Goal: Find specific page/section: Find specific page/section

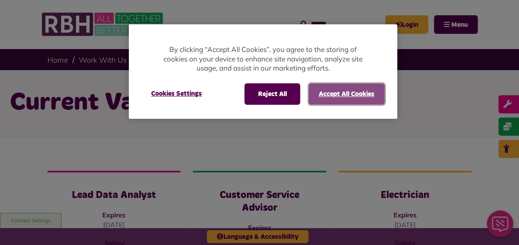
click at [334, 91] on button "Accept All Cookies" at bounding box center [346, 93] width 76 height 21
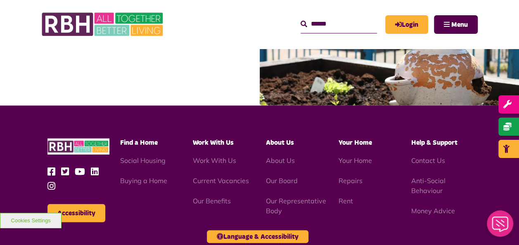
scroll to position [871, 0]
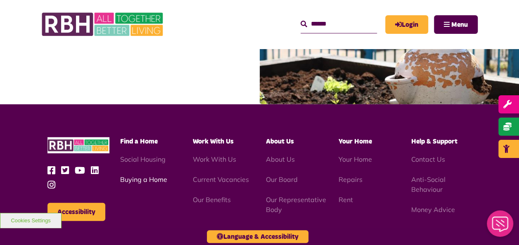
click at [139, 175] on link "Buying a Home" at bounding box center [143, 179] width 47 height 8
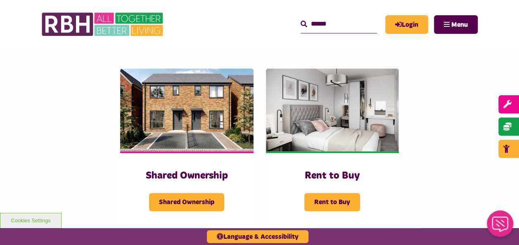
scroll to position [181, 0]
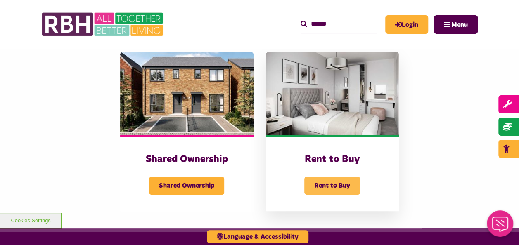
click at [332, 182] on span "Rent to Buy" at bounding box center [332, 186] width 56 height 18
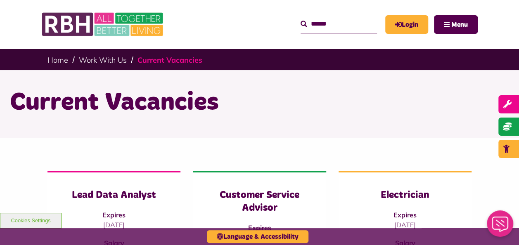
click at [171, 61] on link "Current Vacancies" at bounding box center [169, 59] width 65 height 9
